Goal: Use online tool/utility: Utilize a website feature to perform a specific function

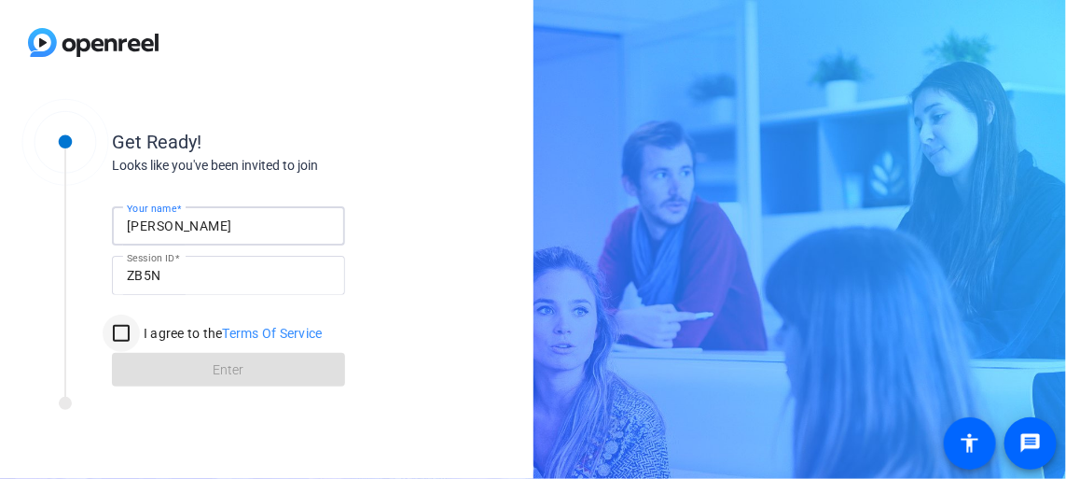
type input "[PERSON_NAME]"
click at [119, 335] on input "I agree to the Terms Of Service" at bounding box center [121, 332] width 37 height 37
checkbox input "true"
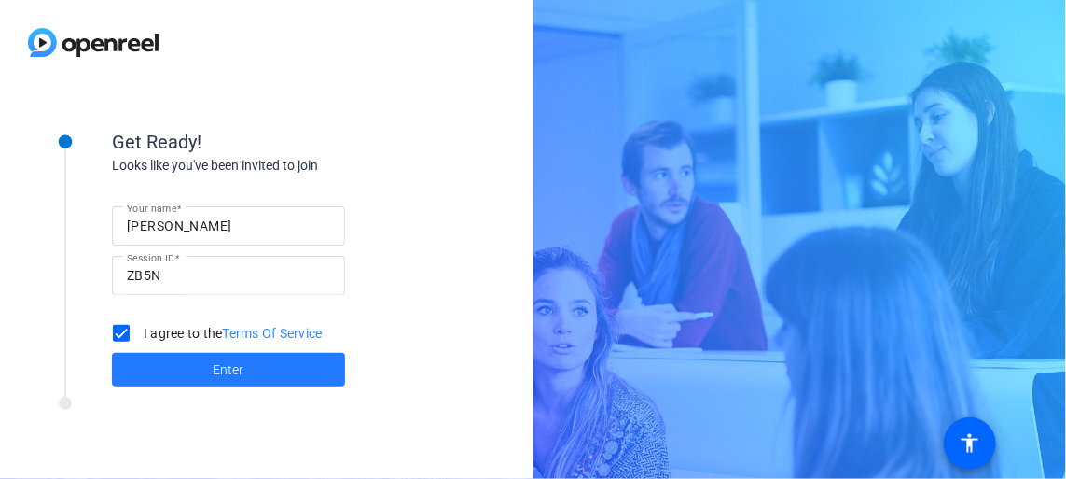
click at [211, 366] on span at bounding box center [228, 369] width 233 height 45
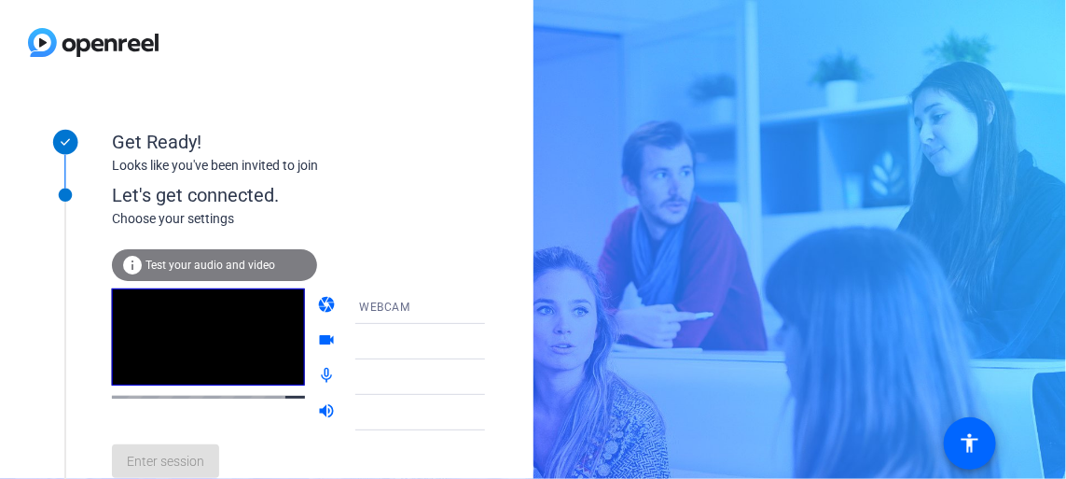
click at [220, 271] on span "Test your audio and video" at bounding box center [211, 264] width 130 height 13
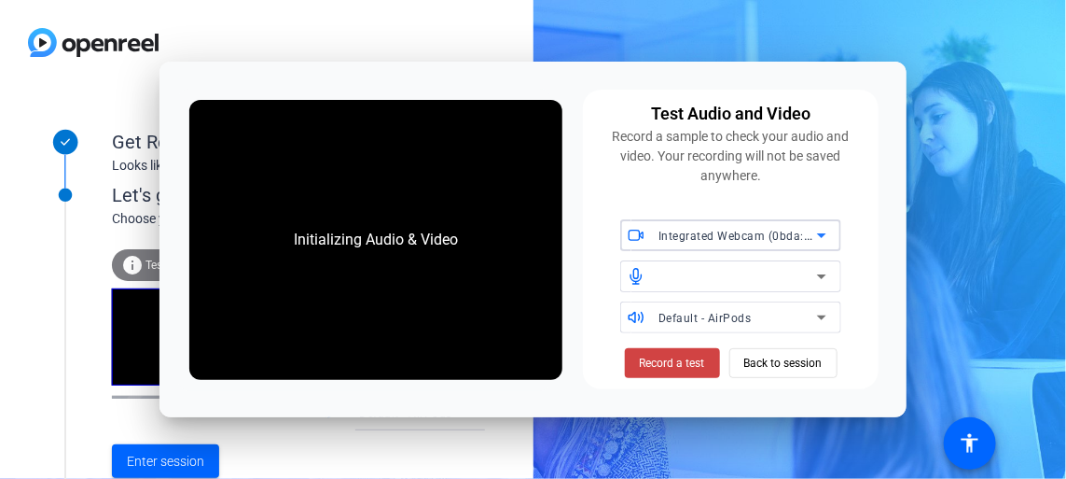
click at [771, 229] on span "Integrated Webcam (0bda:554c)" at bounding box center [747, 235] width 177 height 15
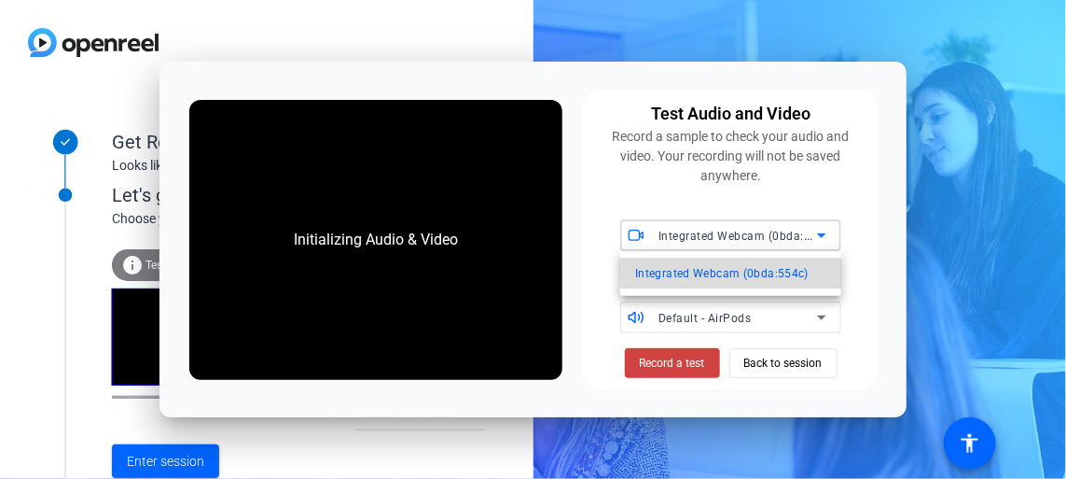
click at [740, 270] on span "Integrated Webcam (0bda:554c)" at bounding box center [722, 273] width 174 height 22
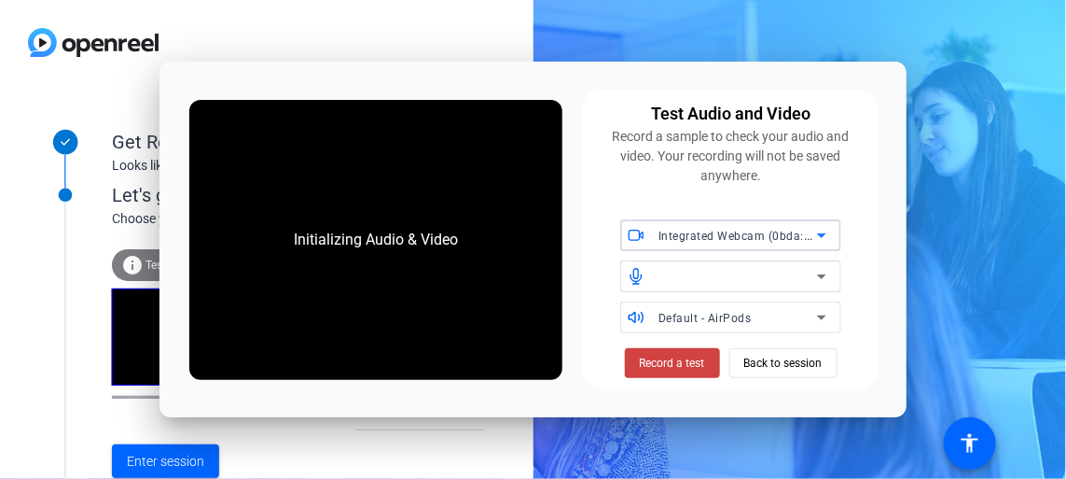
click at [738, 271] on div at bounding box center [738, 276] width 159 height 22
click at [824, 279] on icon at bounding box center [822, 276] width 22 height 22
click at [822, 318] on icon at bounding box center [821, 317] width 9 height 5
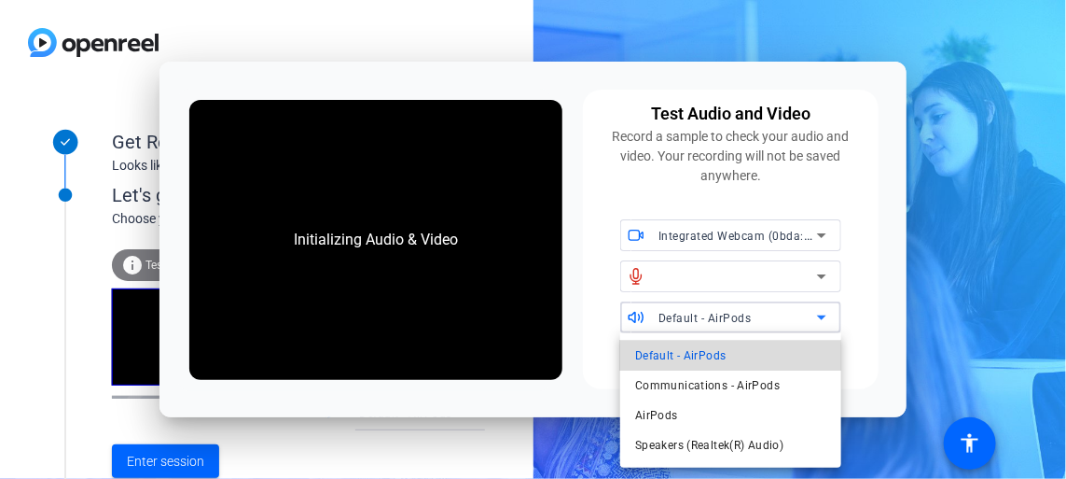
click at [721, 358] on span "Default - AirPods" at bounding box center [680, 355] width 90 height 22
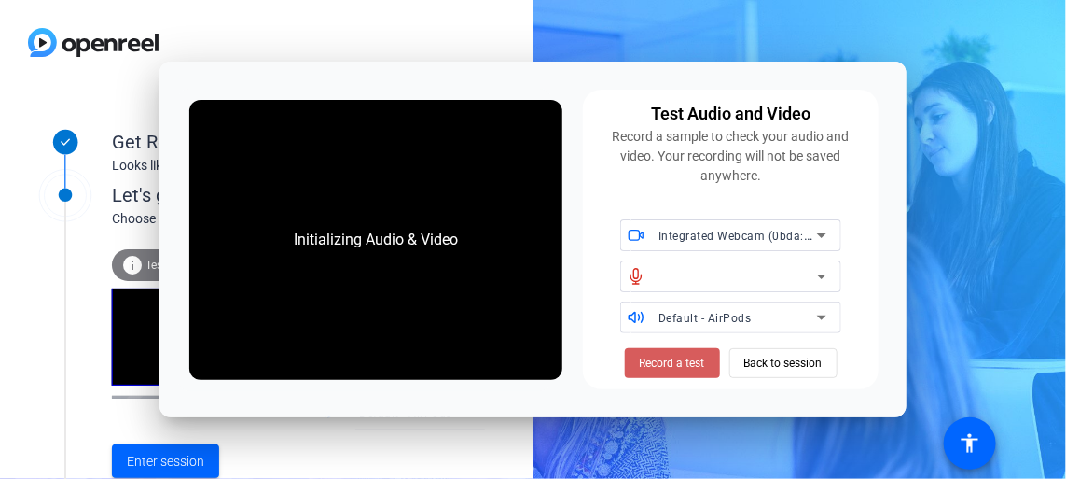
click at [654, 363] on span "Record a test" at bounding box center [672, 362] width 65 height 17
click at [654, 363] on span "Stop Testing (3s)" at bounding box center [672, 362] width 85 height 17
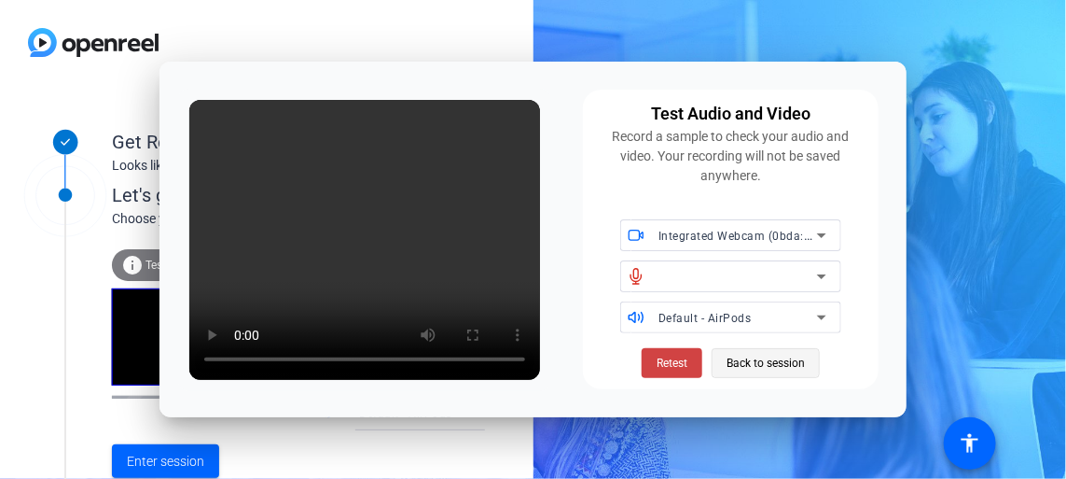
click at [784, 364] on span "Back to session" at bounding box center [766, 362] width 78 height 35
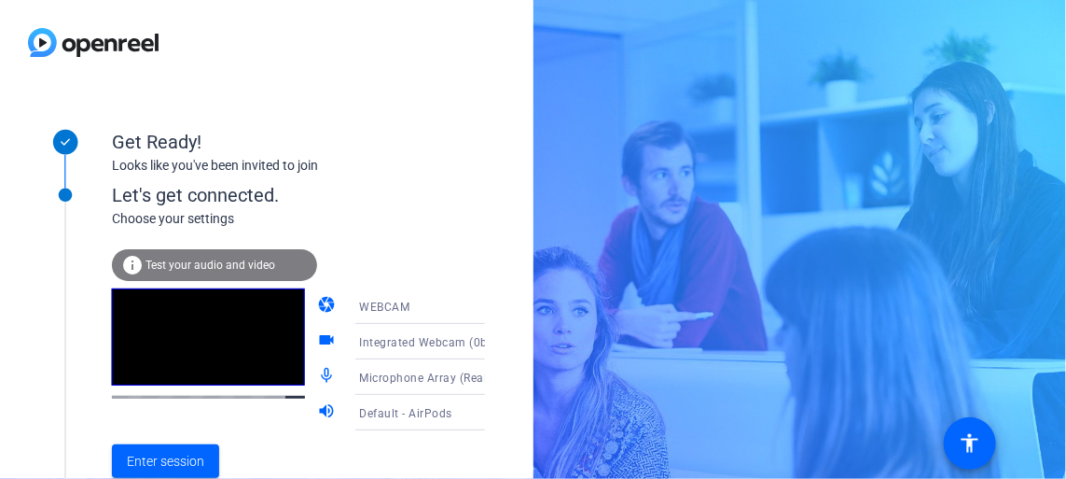
click at [409, 377] on span "Microphone Array (Realtek(R) Audio)" at bounding box center [459, 376] width 200 height 15
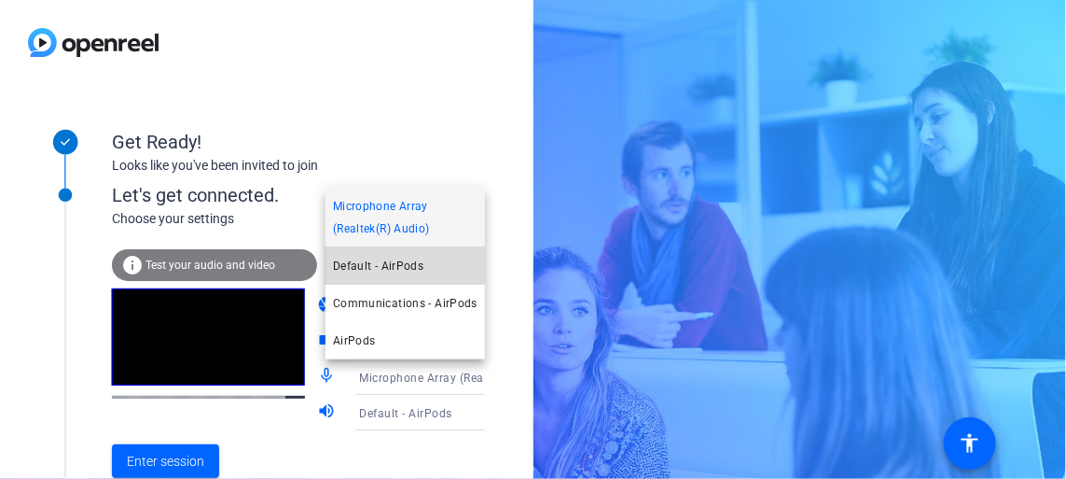
click at [391, 257] on span "Default - AirPods" at bounding box center [378, 266] width 90 height 22
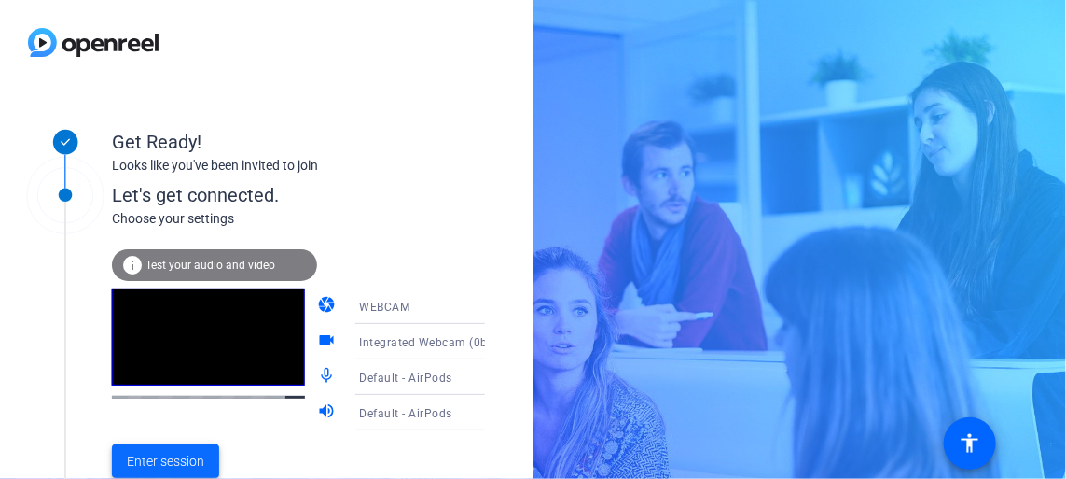
click at [196, 460] on span "Enter session" at bounding box center [165, 461] width 77 height 20
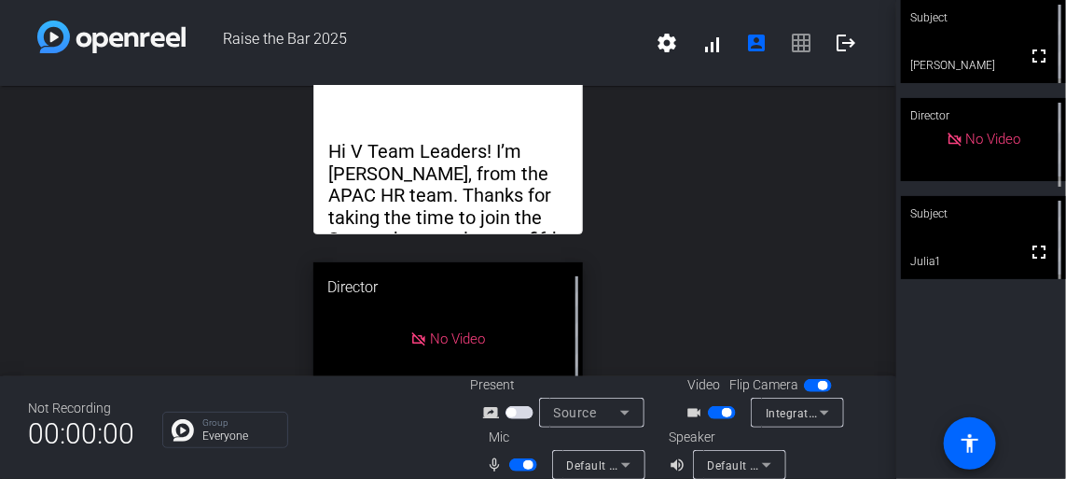
click at [735, 177] on div "open_in_new Hi V Team Leaders! I’m [PERSON_NAME], from the APAC HR team. Thanks…" at bounding box center [448, 231] width 896 height 290
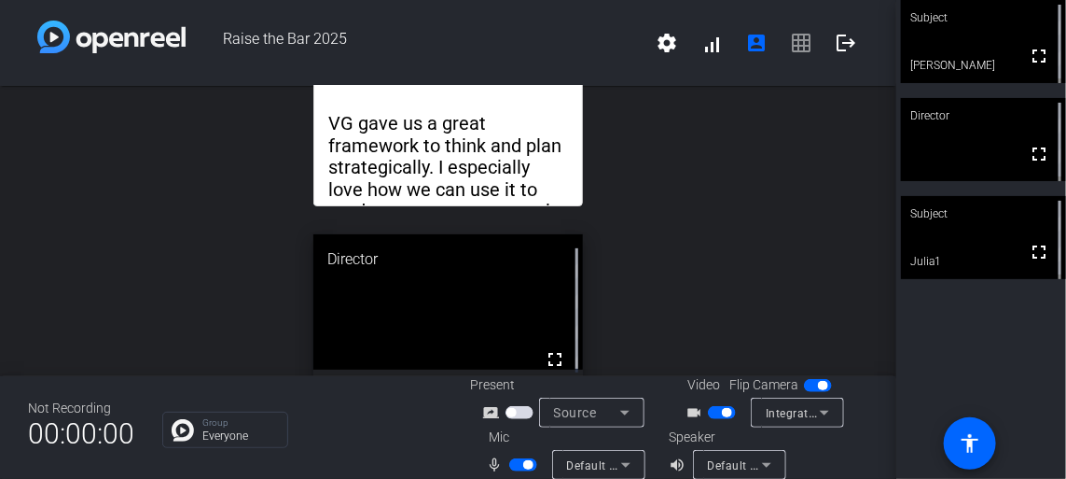
scroll to position [35, 0]
